Goal: Browse casually: Explore the website without a specific task or goal

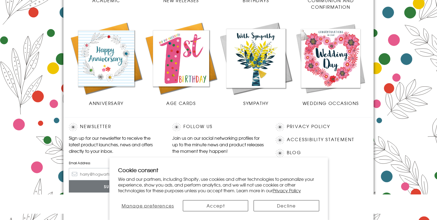
scroll to position [256, 0]
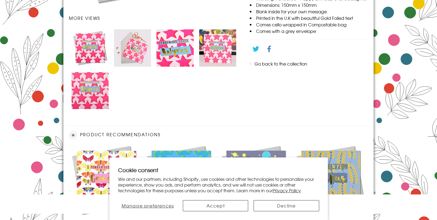
scroll to position [384, 0]
